Goal: Task Accomplishment & Management: Complete application form

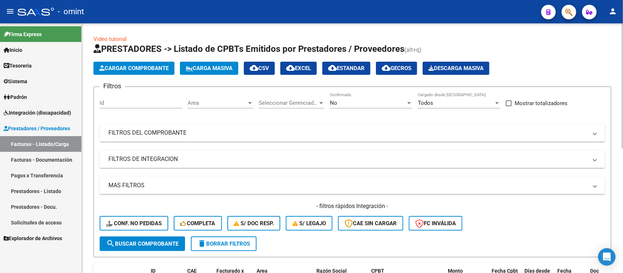
scroll to position [68, 0]
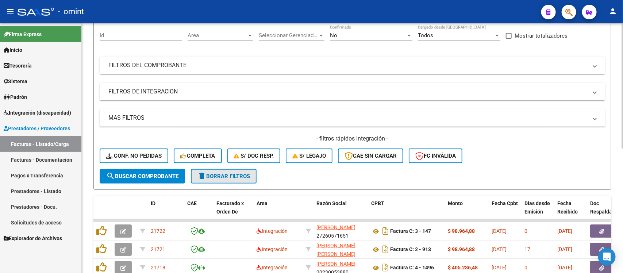
click at [234, 177] on span "delete Borrar Filtros" at bounding box center [223, 176] width 53 height 7
click at [106, 203] on datatable-header-cell at bounding box center [102, 212] width 18 height 32
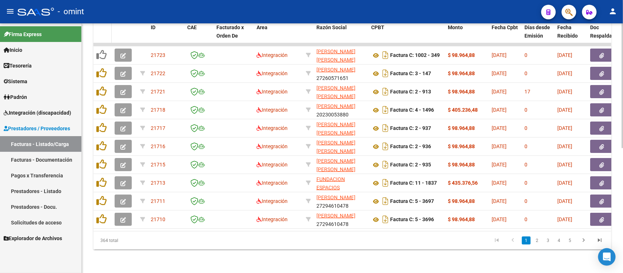
scroll to position [250, 0]
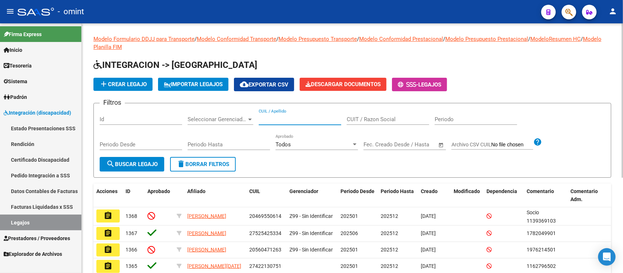
click at [273, 119] on input "CUIL / Apellido" at bounding box center [300, 119] width 82 height 7
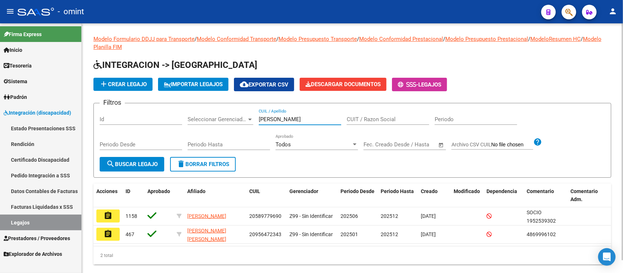
type input "ceballos"
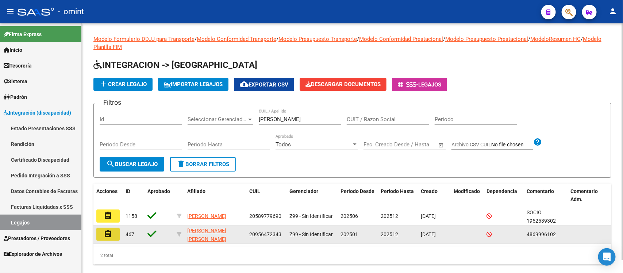
click at [107, 234] on mat-icon "assignment" at bounding box center [108, 234] width 9 height 9
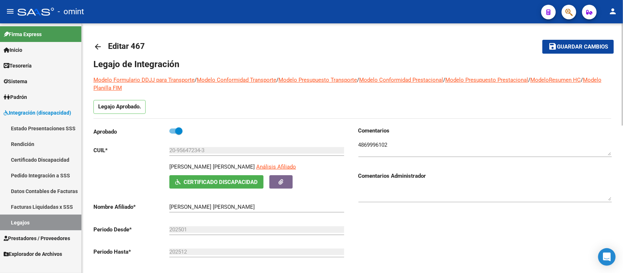
click at [157, 219] on div "Aprobado CUIL * 20-95647234-3 Ingresar CUIL CEBALLOS QUERALES GABRIEL IVAN Anál…" at bounding box center [219, 206] width 253 height 159
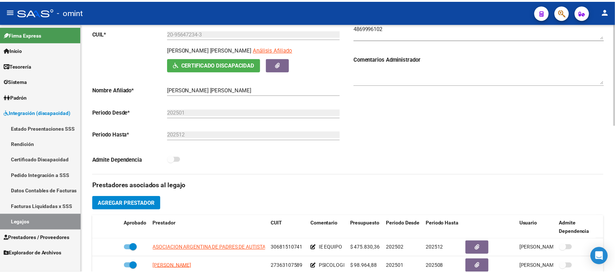
scroll to position [201, 0]
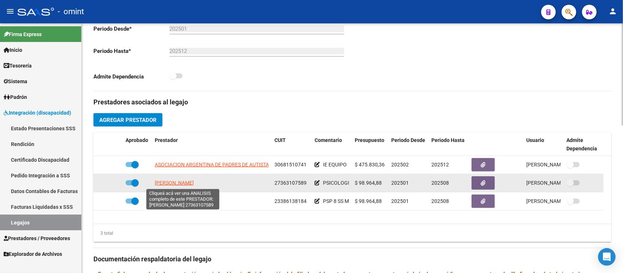
click at [166, 181] on span "MATTI ELIANA EUGENIA" at bounding box center [174, 183] width 39 height 6
type textarea "27363107589"
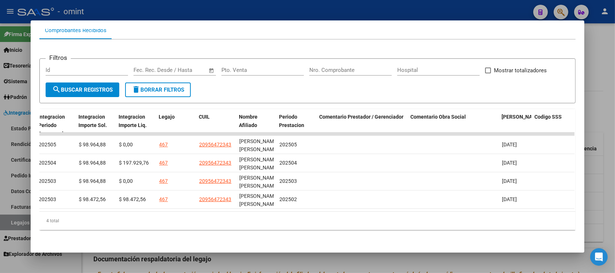
scroll to position [0, 1041]
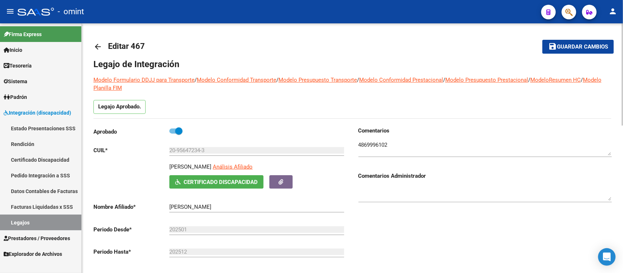
click at [97, 46] on mat-icon "arrow_back" at bounding box center [97, 46] width 9 height 9
